Goal: Task Accomplishment & Management: Manage account settings

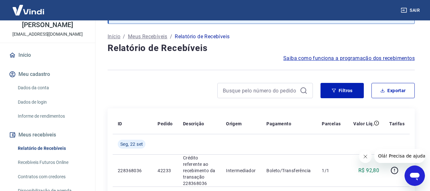
scroll to position [95, 0]
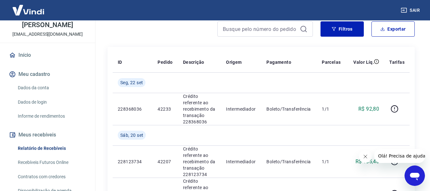
click at [54, 162] on link "Recebíveis Futuros Online" at bounding box center [51, 162] width 72 height 13
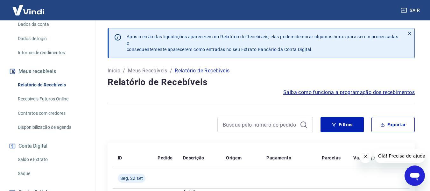
scroll to position [95, 0]
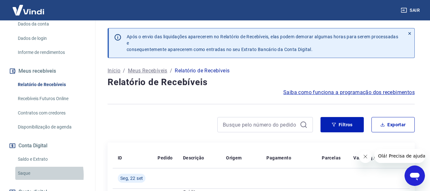
click at [28, 175] on link "Saque" at bounding box center [51, 172] width 72 height 13
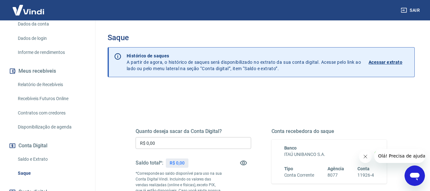
click at [176, 143] on input "R$ 0,00" at bounding box center [193, 143] width 115 height 12
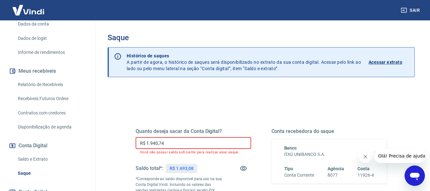
click at [183, 143] on input "R$ 1.940,74" at bounding box center [193, 143] width 115 height 12
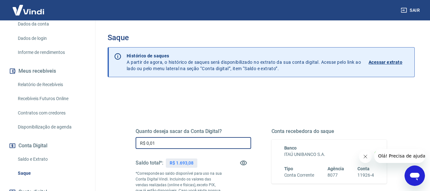
type input "R$ 0,00"
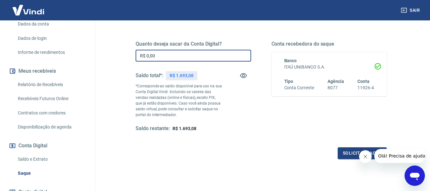
scroll to position [95, 0]
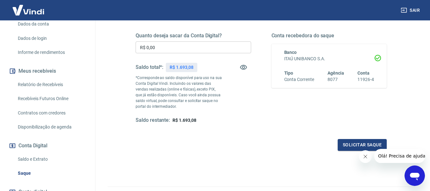
click at [224, 128] on div "Quanto deseja sacar da Conta Digital? R$ 0,00 ​ Saldo total*: R$ 1.693,08 *Corr…" at bounding box center [261, 83] width 251 height 133
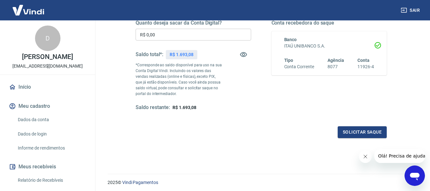
scroll to position [127, 0]
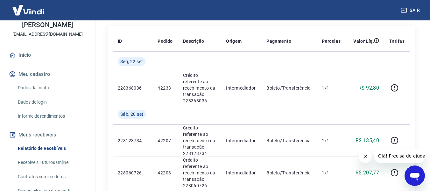
scroll to position [64, 0]
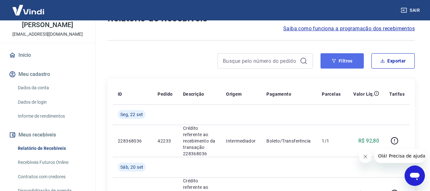
click at [351, 62] on button "Filtros" at bounding box center [341, 60] width 43 height 15
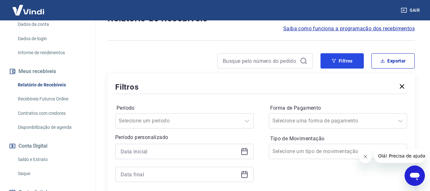
scroll to position [95, 0]
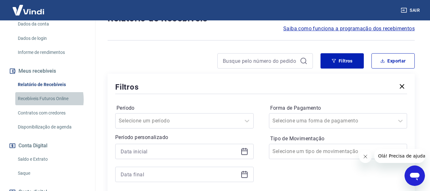
click at [38, 99] on link "Recebíveis Futuros Online" at bounding box center [51, 98] width 72 height 13
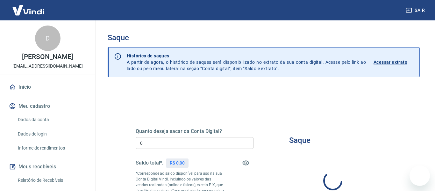
type input "R$ 0,00"
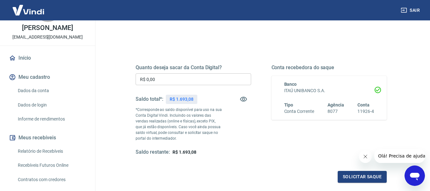
scroll to position [64, 0]
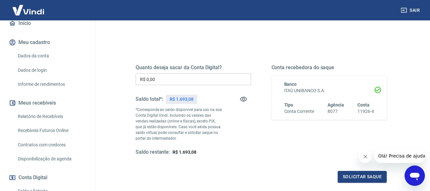
click at [48, 114] on link "Relatório de Recebíveis" at bounding box center [51, 116] width 72 height 13
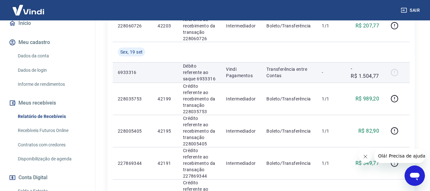
scroll to position [254, 0]
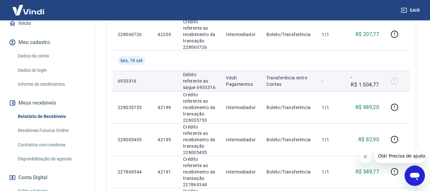
drag, startPoint x: 392, startPoint y: 80, endPoint x: 352, endPoint y: 77, distance: 40.1
click at [391, 79] on div at bounding box center [396, 81] width 15 height 10
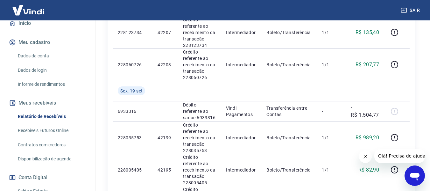
scroll to position [223, 0]
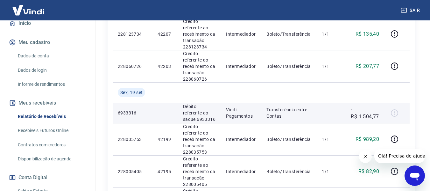
click at [190, 112] on p "Débito referente ao saque 6933316" at bounding box center [199, 112] width 33 height 19
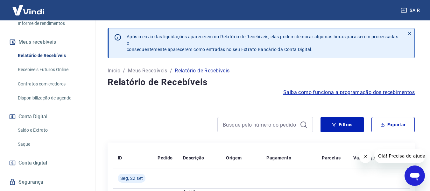
scroll to position [127, 0]
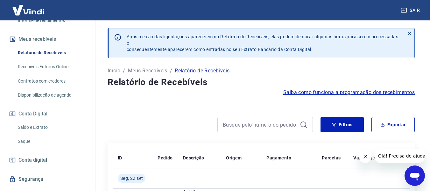
click at [25, 142] on link "Saque" at bounding box center [51, 141] width 72 height 13
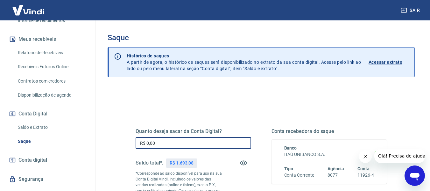
click at [213, 143] on input "R$ 0,00" at bounding box center [193, 143] width 115 height 12
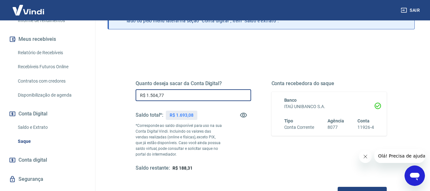
scroll to position [64, 0]
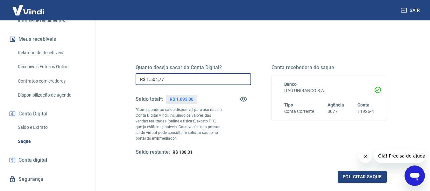
type input "R$ 1.504,77"
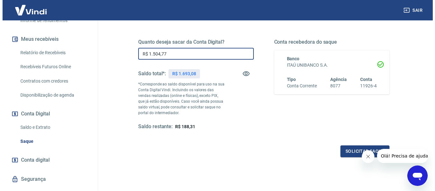
scroll to position [98, 0]
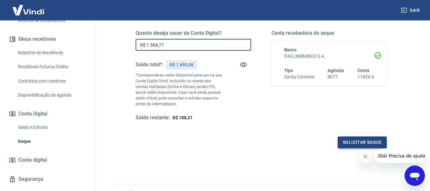
click at [360, 140] on button "Solicitar saque" at bounding box center [361, 142] width 49 height 12
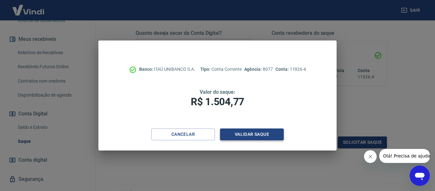
click at [260, 134] on button "Validar saque" at bounding box center [252, 134] width 64 height 12
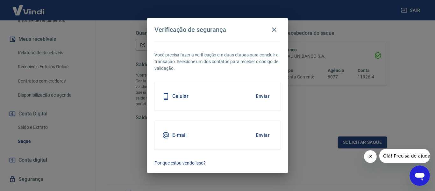
click at [269, 137] on button "Enviar" at bounding box center [262, 134] width 21 height 13
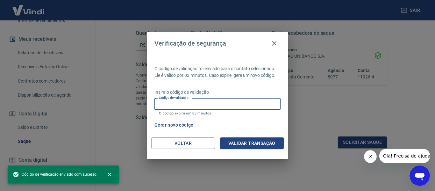
drag, startPoint x: 253, startPoint y: 99, endPoint x: 245, endPoint y: 97, distance: 7.7
click at [252, 99] on input "Código de validação" at bounding box center [217, 104] width 126 height 12
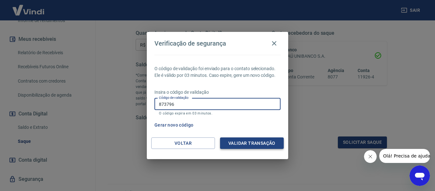
type input "873796"
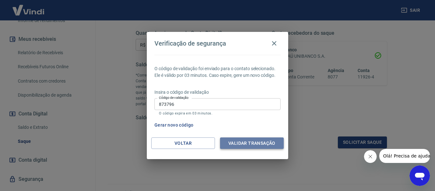
click at [251, 142] on button "Validar transação" at bounding box center [252, 143] width 64 height 12
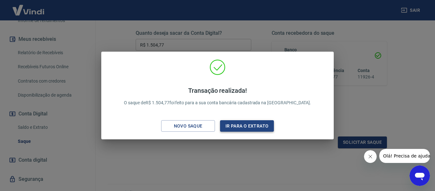
click at [246, 126] on button "Ir para o extrato" at bounding box center [247, 126] width 54 height 12
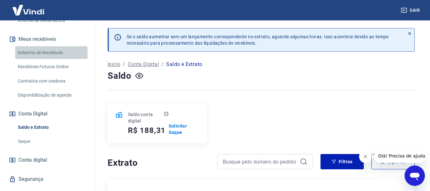
click at [57, 50] on link "Relatório de Recebíveis" at bounding box center [51, 52] width 72 height 13
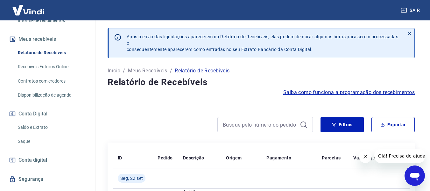
scroll to position [33, 0]
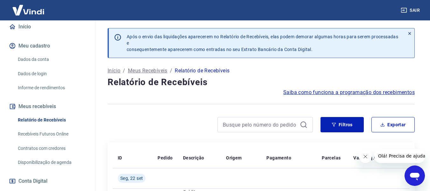
scroll to position [127, 0]
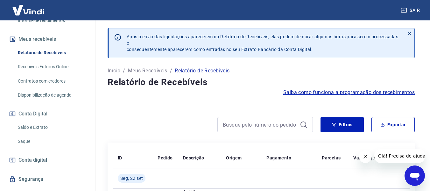
click at [28, 139] on link "Saque" at bounding box center [51, 141] width 72 height 13
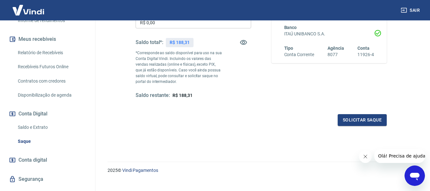
scroll to position [130, 0]
